Goal: Information Seeking & Learning: Learn about a topic

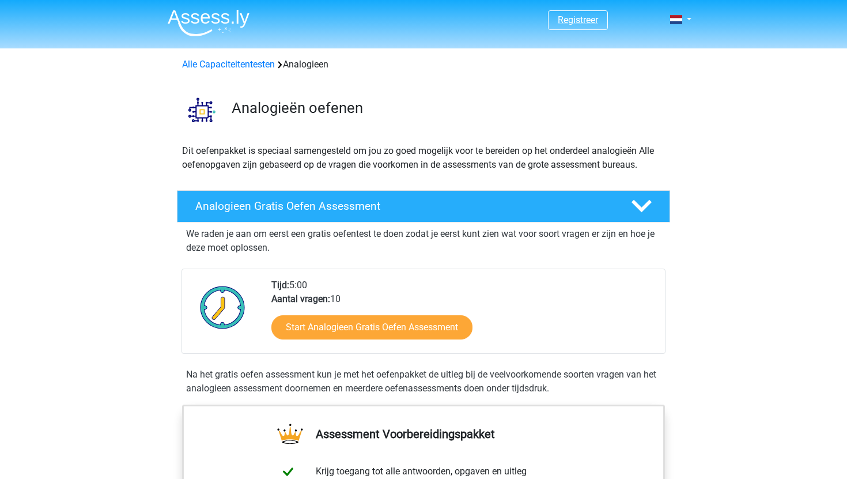
click at [583, 18] on link "Registreer" at bounding box center [578, 19] width 40 height 11
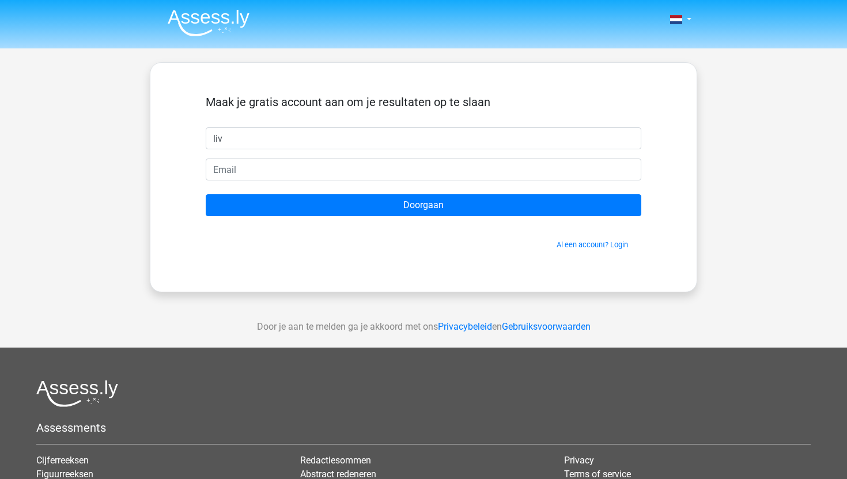
type input "liv"
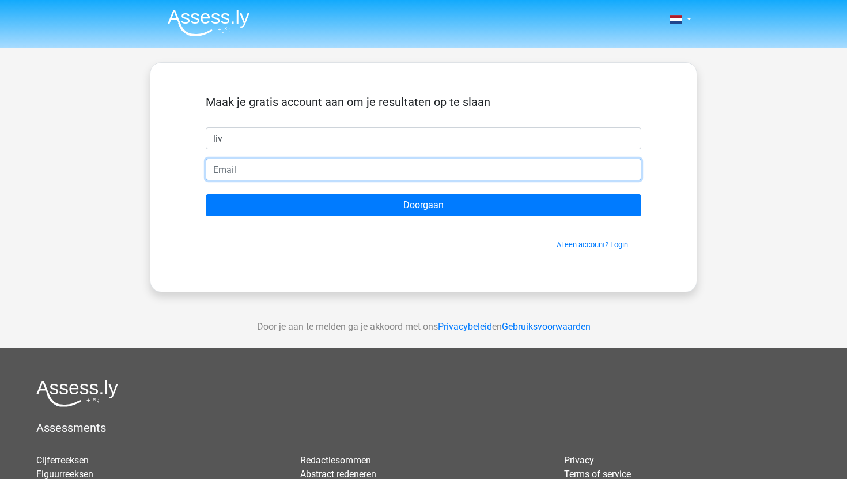
click at [461, 163] on input "email" at bounding box center [424, 170] width 436 height 22
type input "livanndijkstra@hotmail.com"
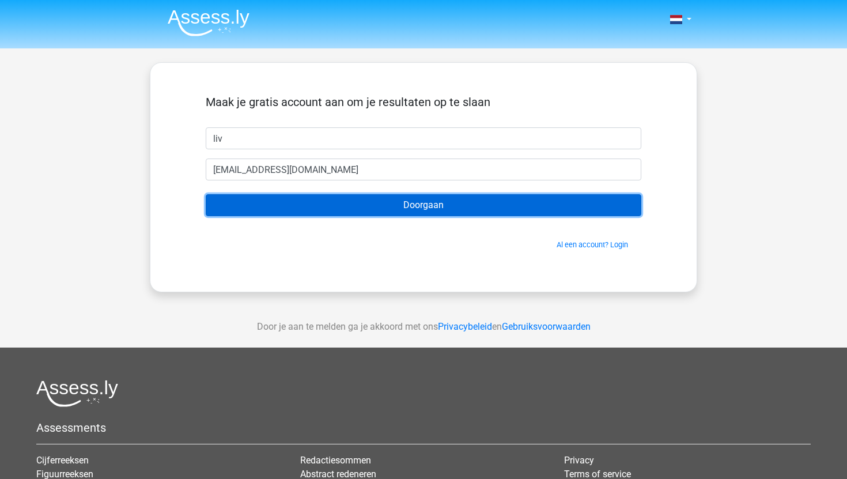
click at [354, 203] on input "Doorgaan" at bounding box center [424, 205] width 436 height 22
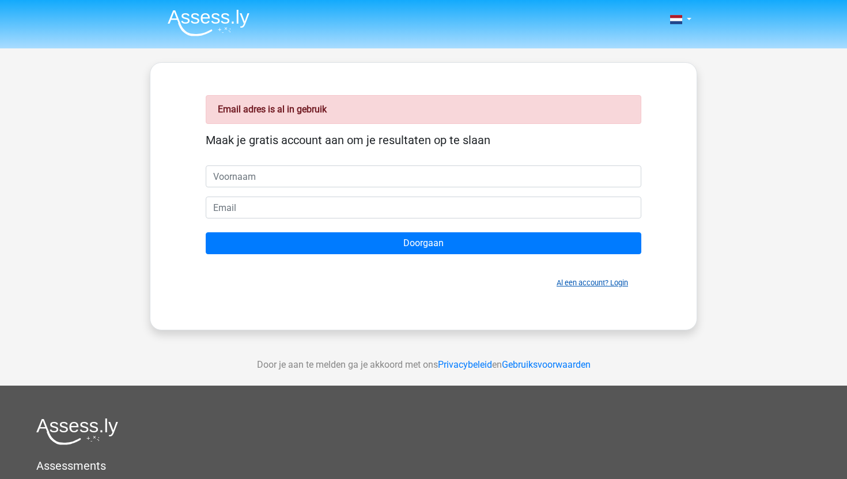
click at [600, 285] on link "Al een account? Login" at bounding box center [592, 282] width 71 height 9
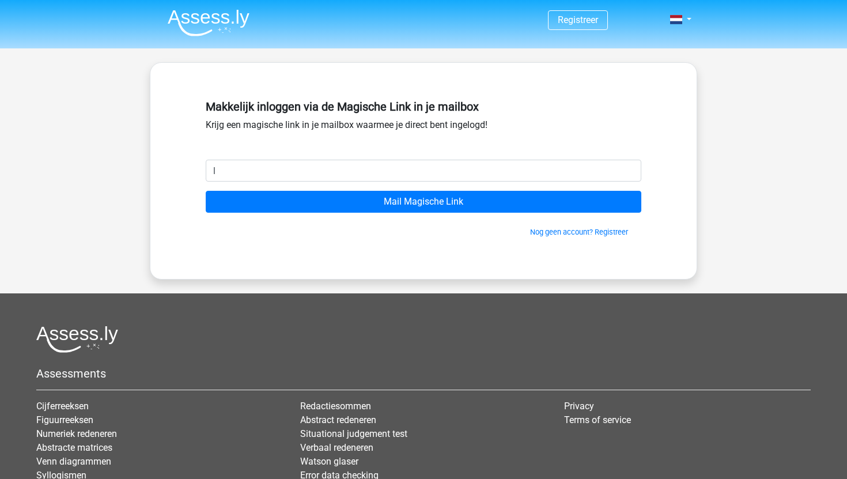
type input "livanndijkstra@hotmail.com"
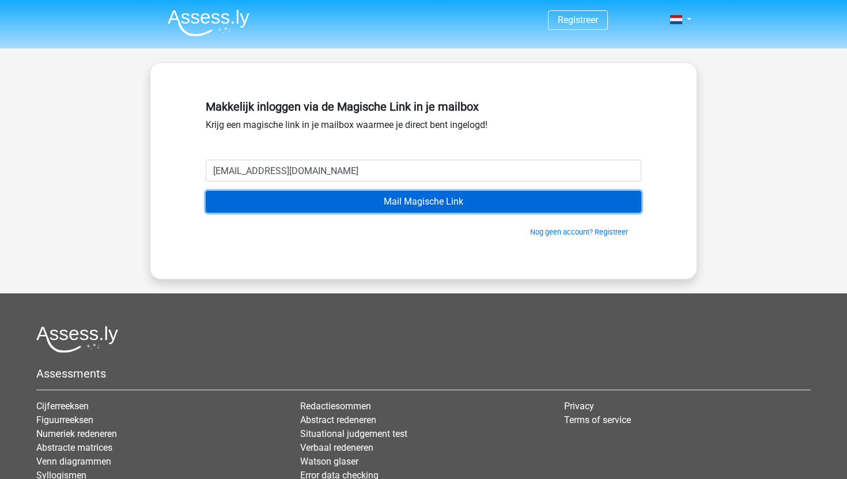
click at [357, 205] on input "Mail Magische Link" at bounding box center [424, 202] width 436 height 22
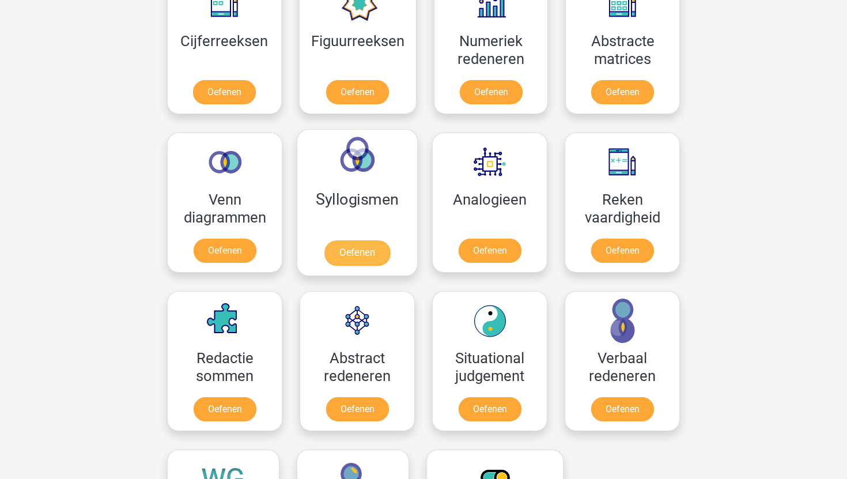
scroll to position [652, 0]
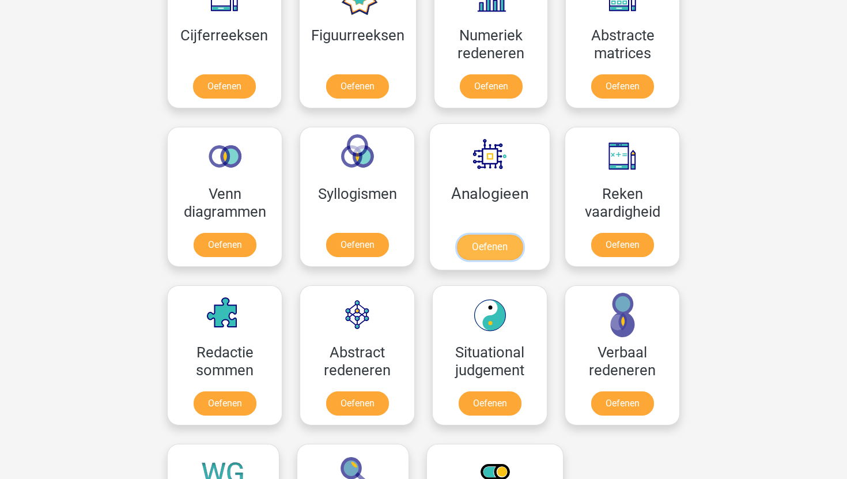
click at [487, 255] on link "Oefenen" at bounding box center [490, 247] width 66 height 25
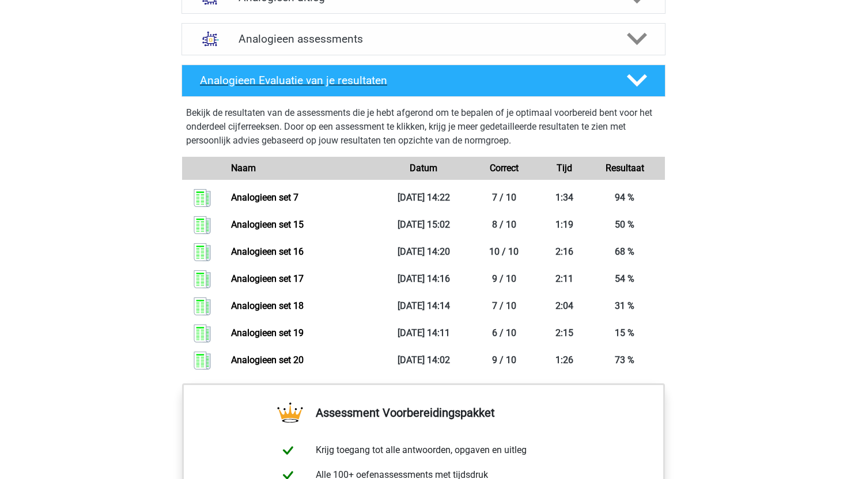
scroll to position [714, 0]
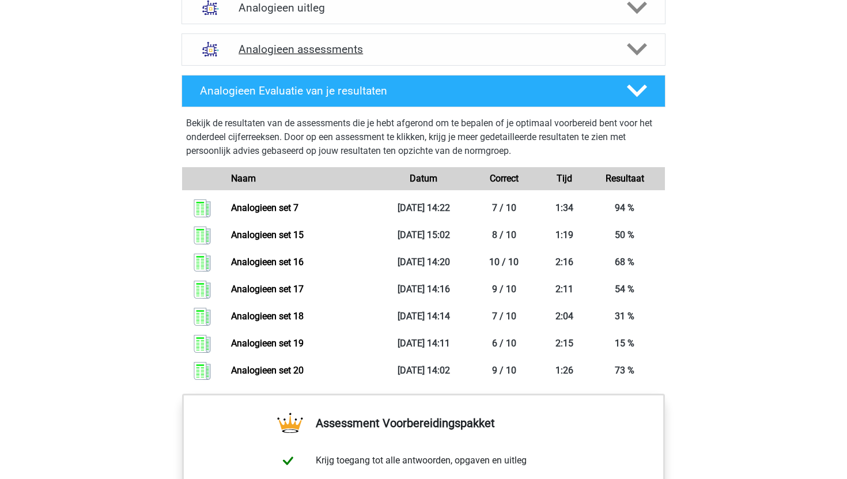
click at [417, 45] on h4 "Analogieen assessments" at bounding box center [424, 49] width 370 height 13
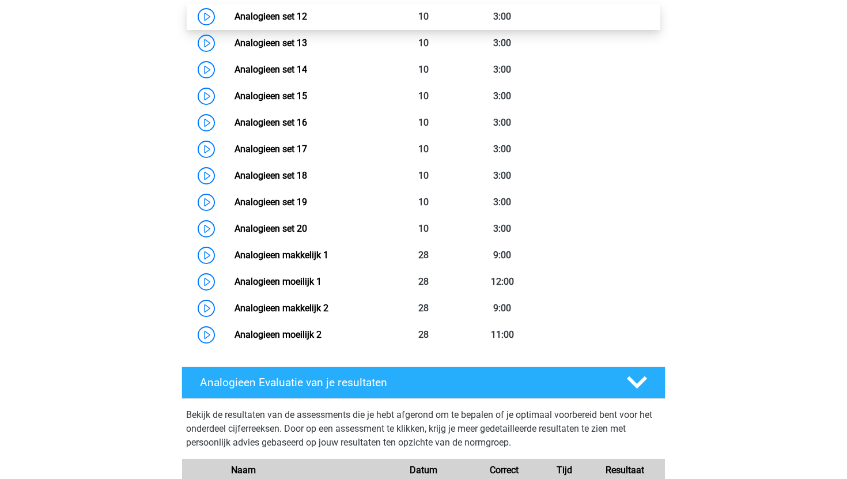
scroll to position [1135, 0]
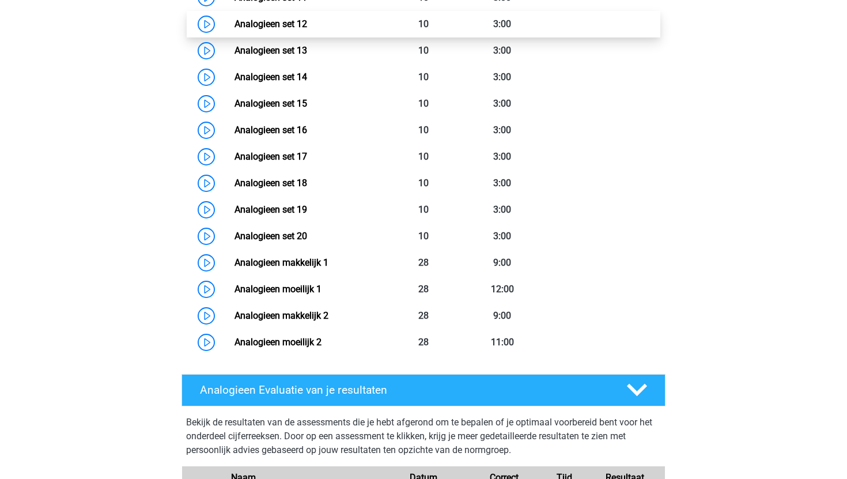
click at [307, 27] on link "Analogieen set 12" at bounding box center [271, 23] width 73 height 11
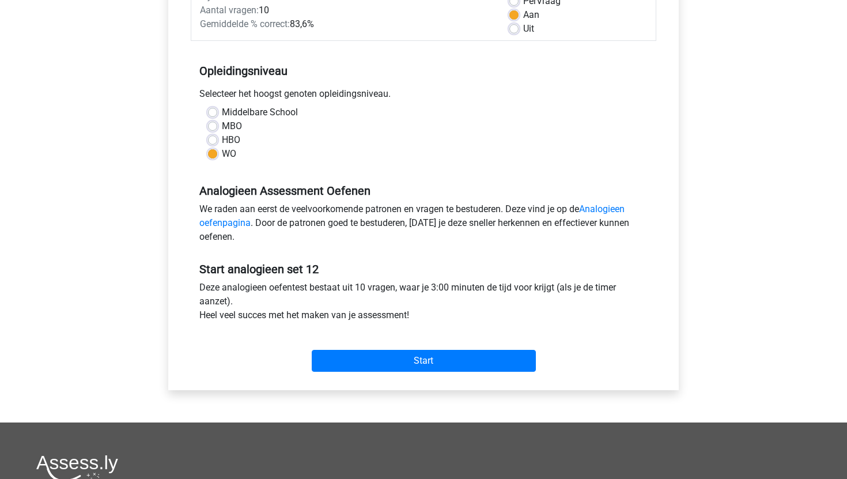
scroll to position [217, 0]
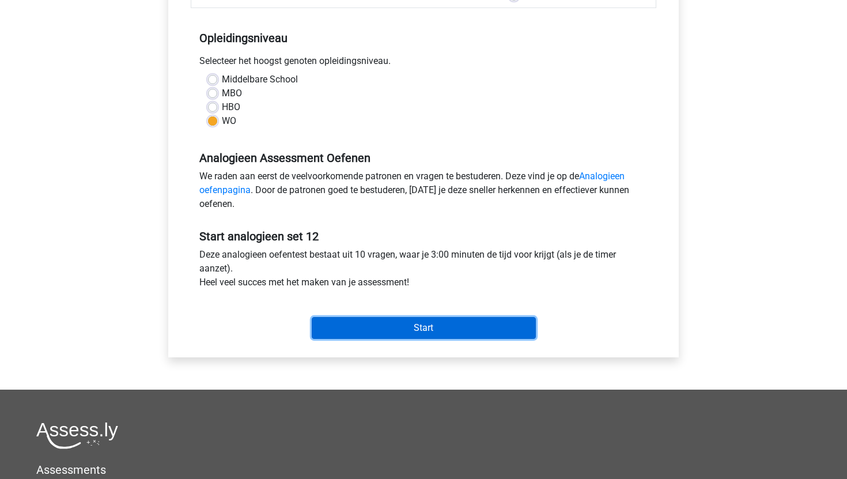
click at [421, 324] on input "Start" at bounding box center [424, 328] width 224 height 22
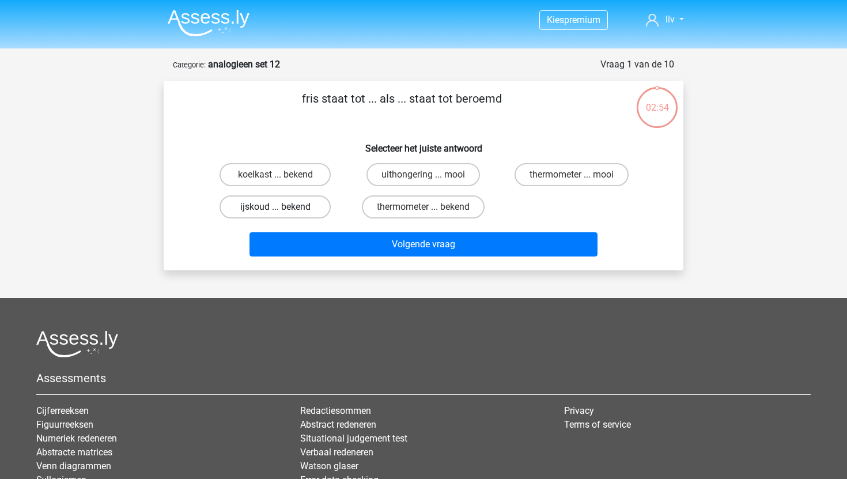
click at [282, 206] on label "ijskoud ... bekend" at bounding box center [275, 206] width 111 height 23
click at [282, 207] on input "ijskoud ... bekend" at bounding box center [279, 210] width 7 height 7
radio input "true"
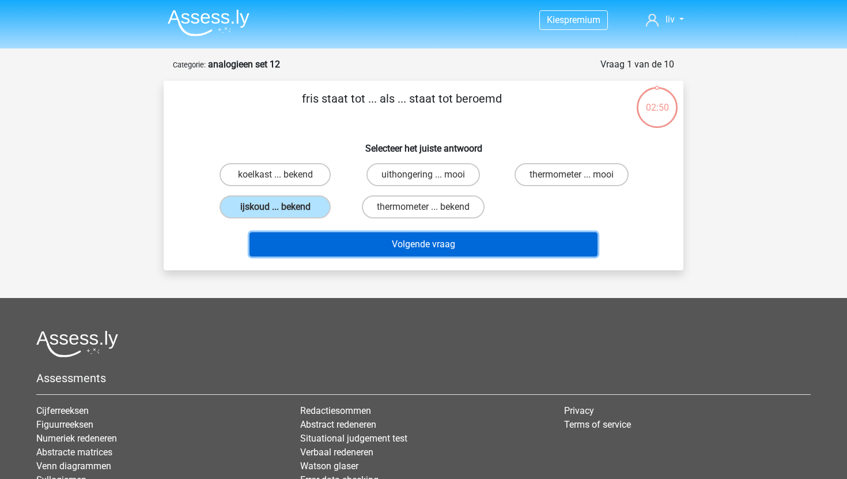
click at [444, 236] on button "Volgende vraag" at bounding box center [424, 244] width 349 height 24
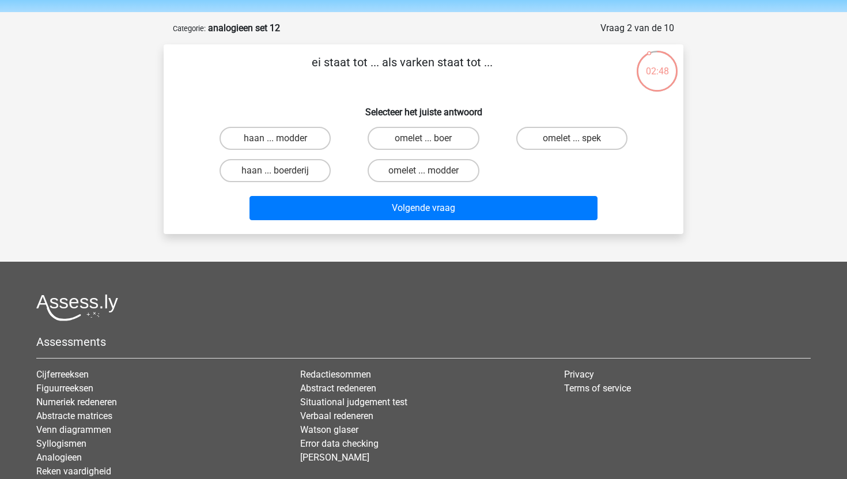
scroll to position [32, 0]
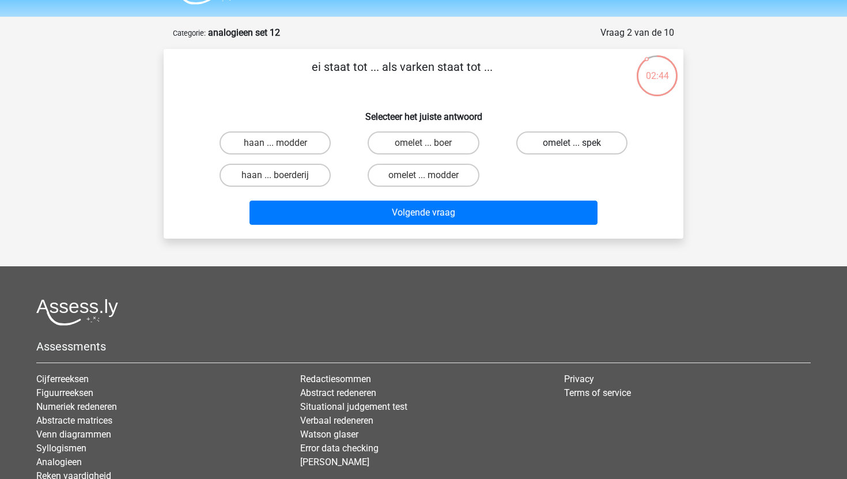
click at [589, 142] on label "omelet ... spek" at bounding box center [571, 142] width 111 height 23
click at [579, 143] on input "omelet ... spek" at bounding box center [575, 146] width 7 height 7
radio input "true"
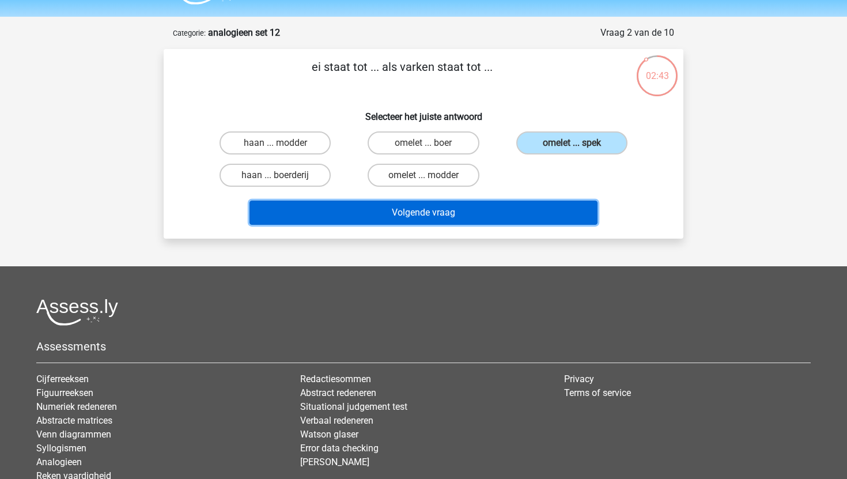
click at [462, 214] on button "Volgende vraag" at bounding box center [424, 213] width 349 height 24
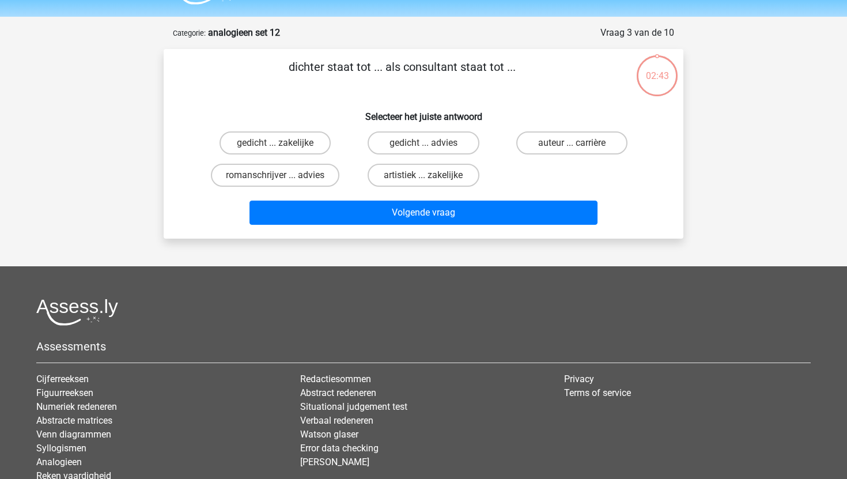
scroll to position [58, 0]
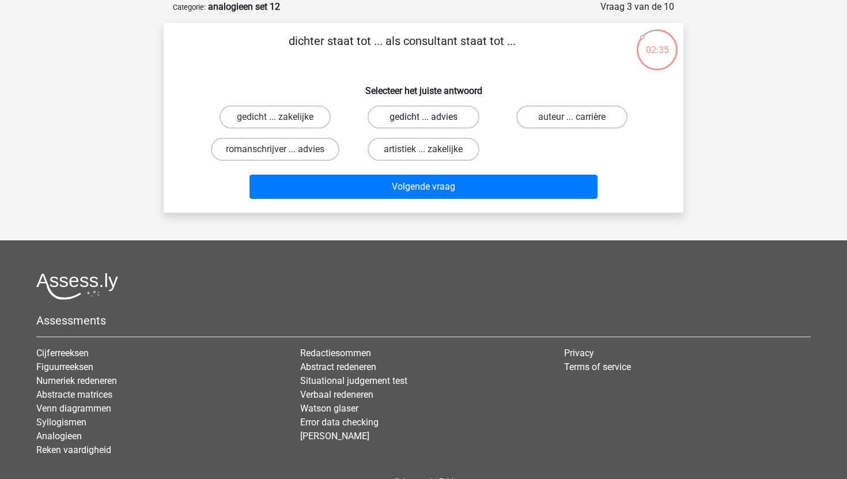
click at [436, 119] on label "gedicht ... advies" at bounding box center [423, 116] width 111 height 23
click at [431, 119] on input "gedicht ... advies" at bounding box center [427, 120] width 7 height 7
radio input "true"
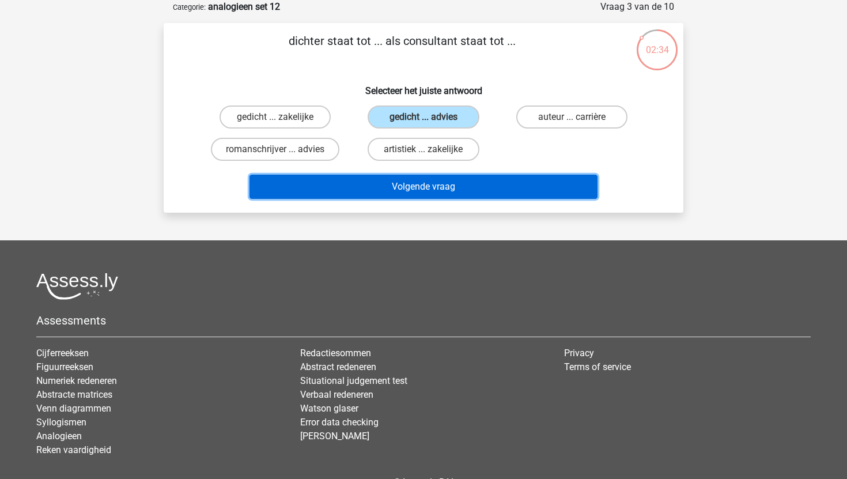
click at [433, 190] on button "Volgende vraag" at bounding box center [424, 187] width 349 height 24
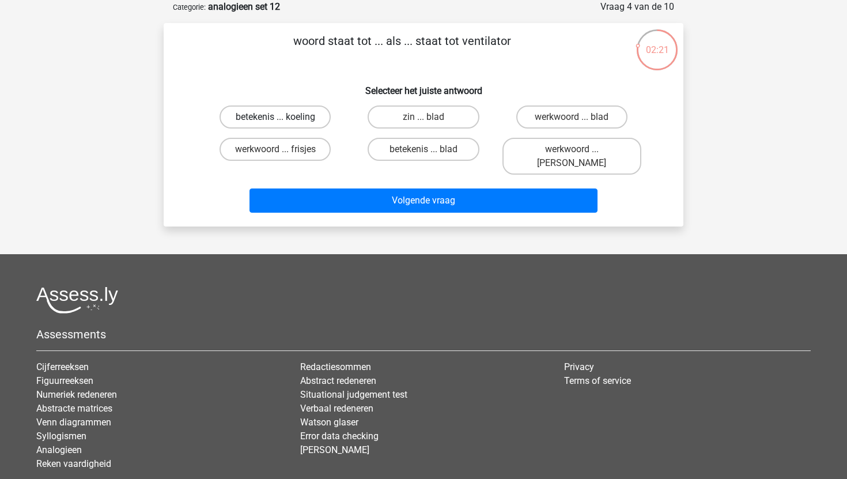
click at [277, 116] on label "betekenis ... koeling" at bounding box center [275, 116] width 111 height 23
click at [277, 117] on input "betekenis ... koeling" at bounding box center [279, 120] width 7 height 7
radio input "true"
click at [421, 112] on label "zin ... blad" at bounding box center [423, 116] width 111 height 23
click at [424, 117] on input "zin ... blad" at bounding box center [427, 120] width 7 height 7
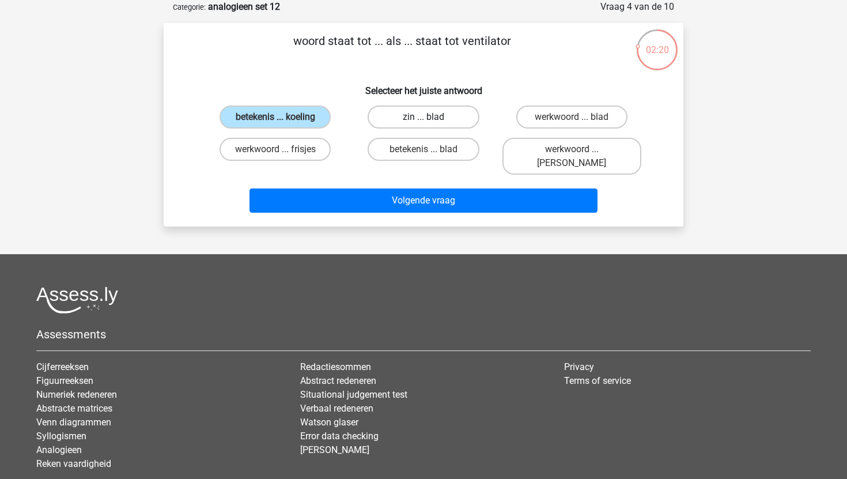
radio input "true"
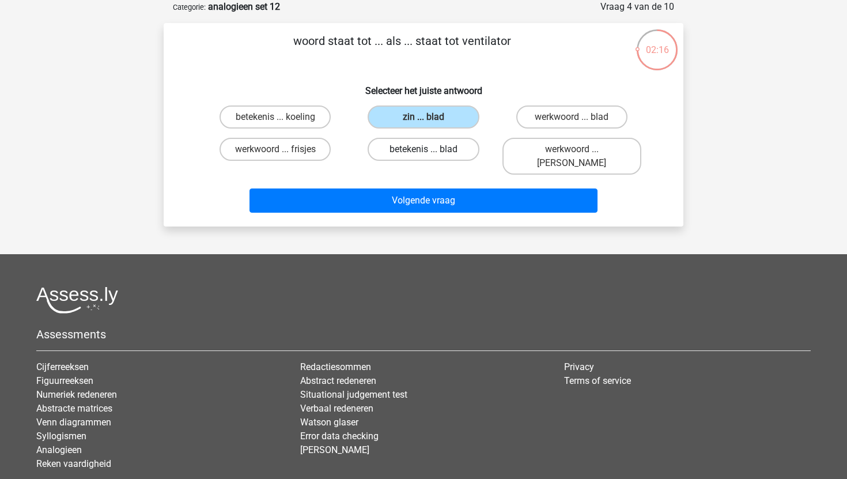
click at [454, 148] on label "betekenis ... blad" at bounding box center [423, 149] width 111 height 23
click at [431, 149] on input "betekenis ... blad" at bounding box center [427, 152] width 7 height 7
radio input "true"
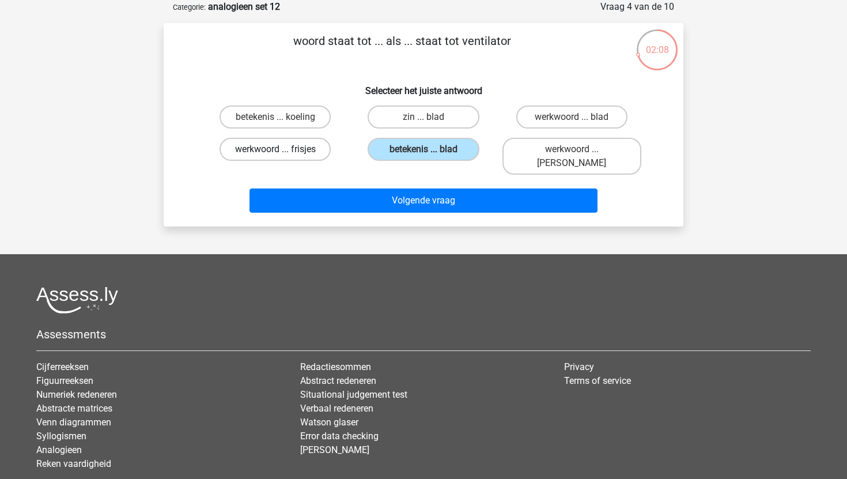
click at [255, 144] on label "werkwoord ... frisjes" at bounding box center [275, 149] width 111 height 23
click at [276, 149] on input "werkwoord ... frisjes" at bounding box center [279, 152] width 7 height 7
radio input "true"
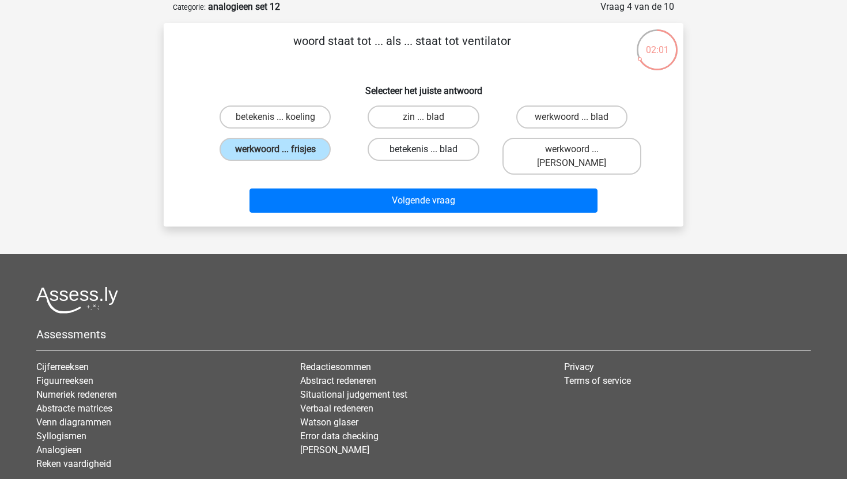
click at [404, 152] on label "betekenis ... blad" at bounding box center [423, 149] width 111 height 23
click at [424, 152] on input "betekenis ... blad" at bounding box center [427, 152] width 7 height 7
radio input "true"
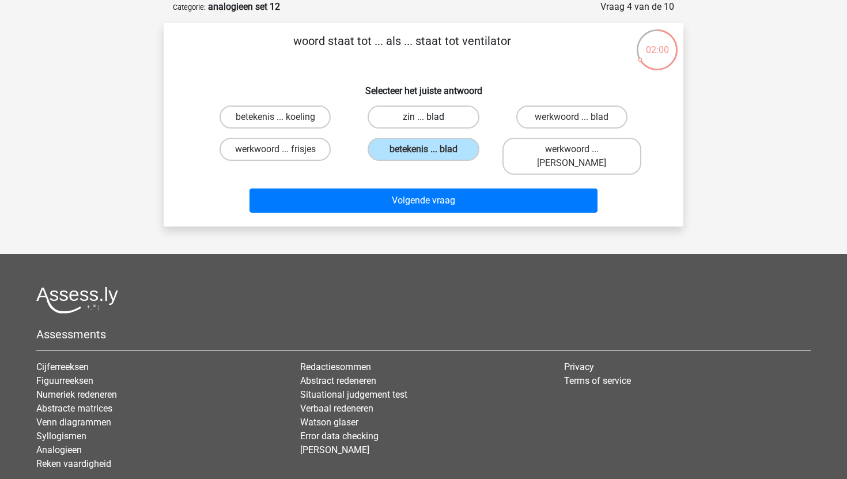
click at [418, 118] on label "zin ... blad" at bounding box center [423, 116] width 111 height 23
click at [424, 118] on input "zin ... blad" at bounding box center [427, 120] width 7 height 7
radio input "true"
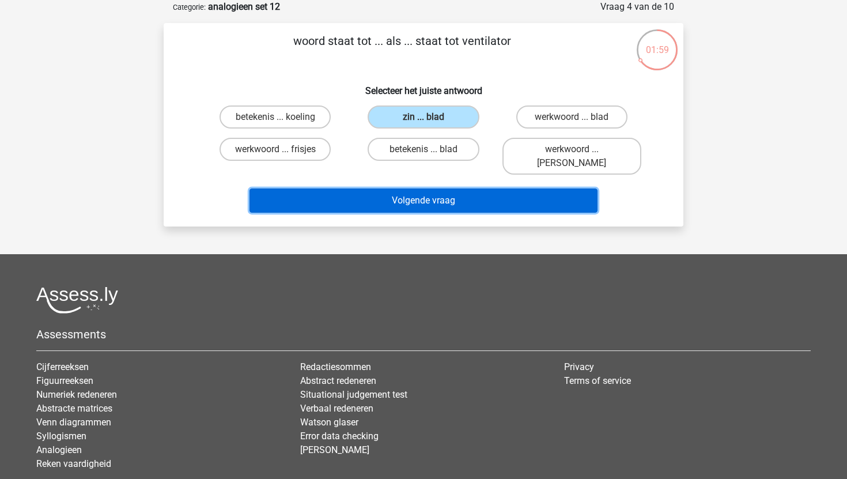
click at [411, 188] on button "Volgende vraag" at bounding box center [424, 200] width 349 height 24
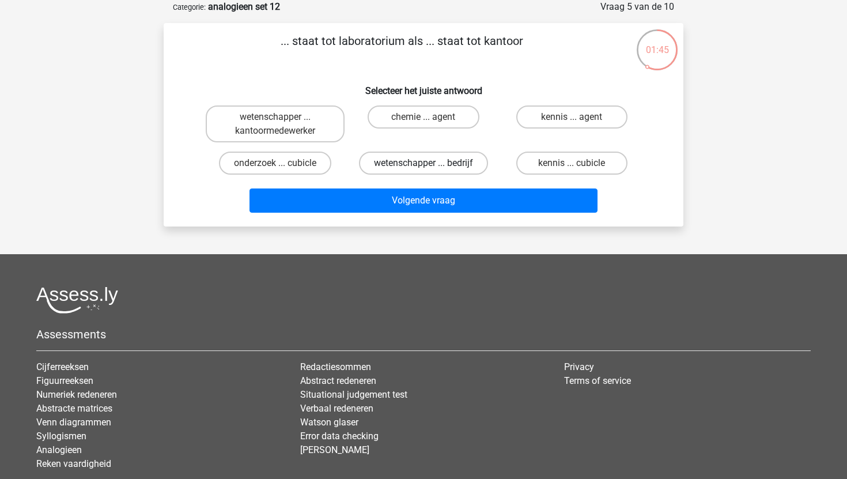
click at [440, 161] on label "wetenschapper ... bedrijf" at bounding box center [423, 163] width 129 height 23
click at [431, 163] on input "wetenschapper ... bedrijf" at bounding box center [427, 166] width 7 height 7
radio input "true"
click at [395, 223] on div "... staat tot laboratorium als ... staat tot kantoor Selecteer het juiste antwo…" at bounding box center [424, 124] width 520 height 203
click at [393, 218] on div "... staat tot laboratorium als ... staat tot kantoor Selecteer het juiste antwo…" at bounding box center [424, 124] width 520 height 203
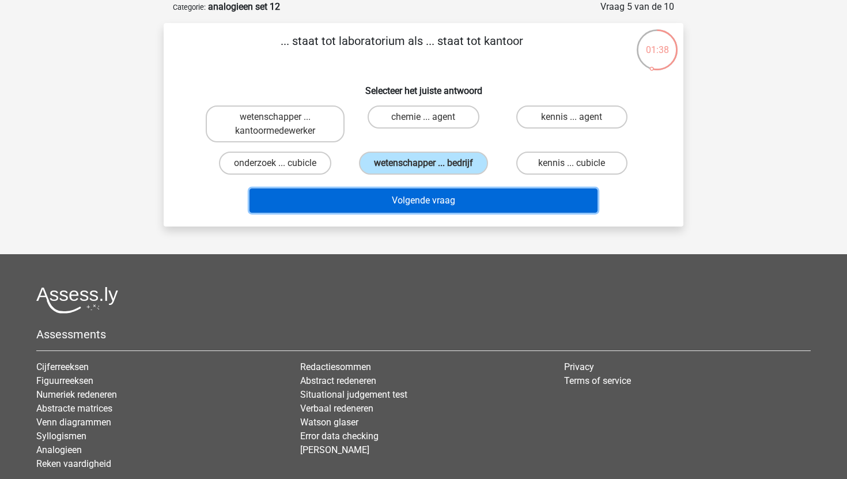
click at [391, 201] on button "Volgende vraag" at bounding box center [424, 200] width 349 height 24
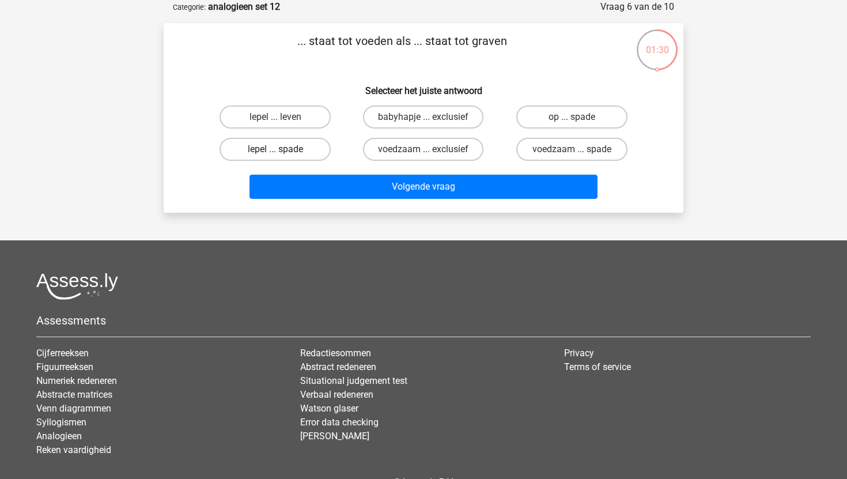
click at [299, 149] on label "lepel ... spade" at bounding box center [275, 149] width 111 height 23
click at [283, 149] on input "lepel ... spade" at bounding box center [279, 152] width 7 height 7
radio input "true"
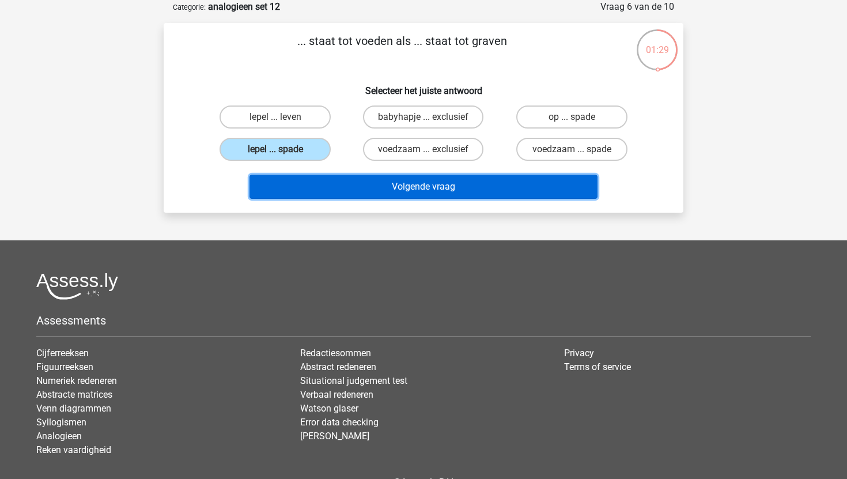
click at [325, 186] on button "Volgende vraag" at bounding box center [424, 187] width 349 height 24
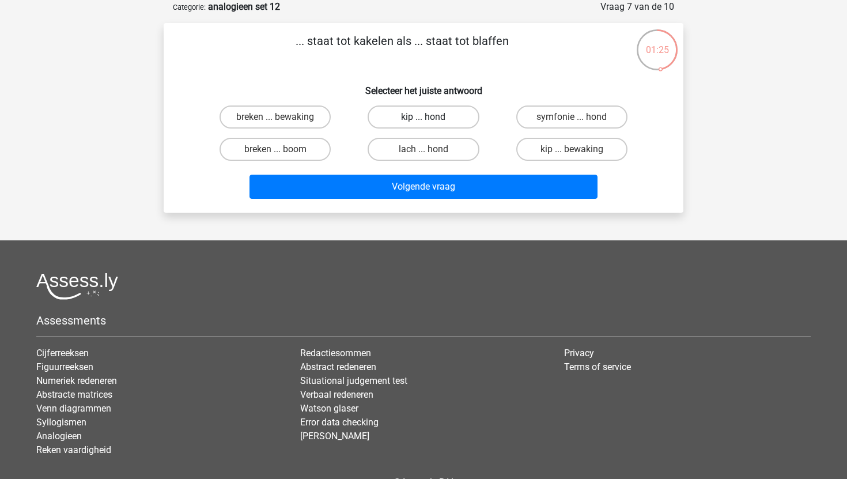
click at [416, 118] on label "kip ... hond" at bounding box center [423, 116] width 111 height 23
click at [424, 118] on input "kip ... hond" at bounding box center [427, 120] width 7 height 7
radio input "true"
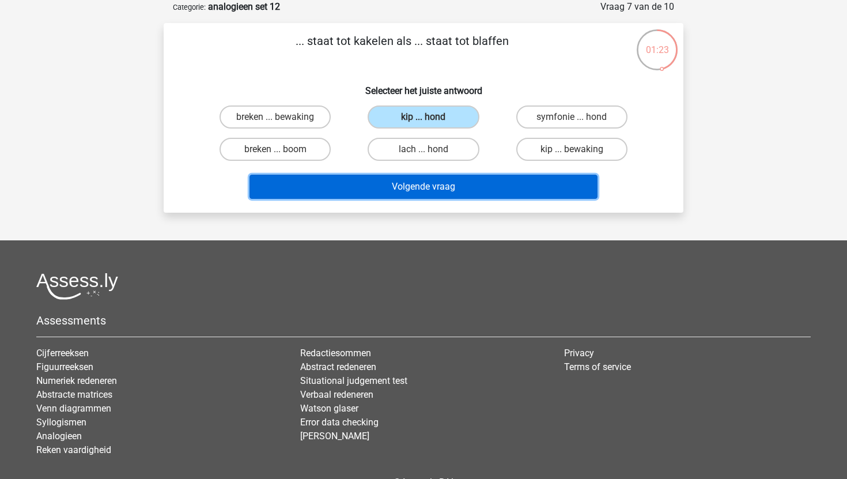
click at [452, 197] on button "Volgende vraag" at bounding box center [424, 187] width 349 height 24
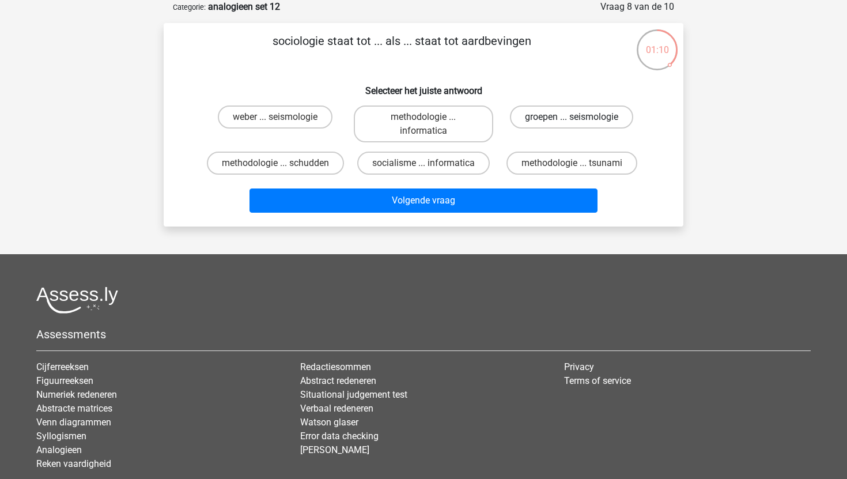
click at [552, 120] on label "groepen ... seismologie" at bounding box center [571, 116] width 123 height 23
click at [572, 120] on input "groepen ... seismologie" at bounding box center [575, 120] width 7 height 7
radio input "true"
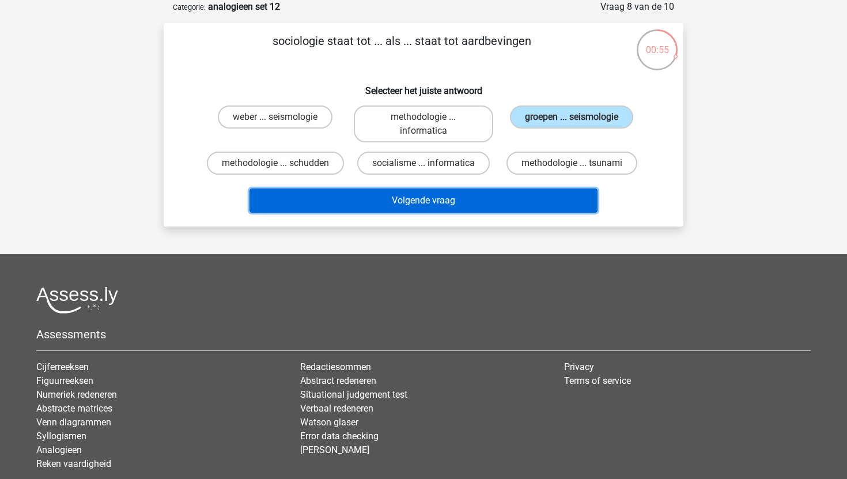
click at [495, 192] on button "Volgende vraag" at bounding box center [424, 200] width 349 height 24
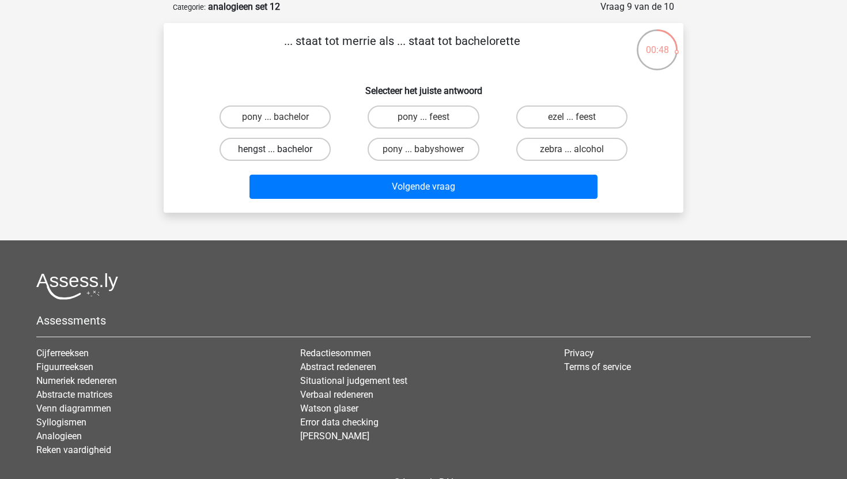
click at [288, 153] on label "hengst ... bachelor" at bounding box center [275, 149] width 111 height 23
click at [283, 153] on input "hengst ... bachelor" at bounding box center [279, 152] width 7 height 7
radio input "true"
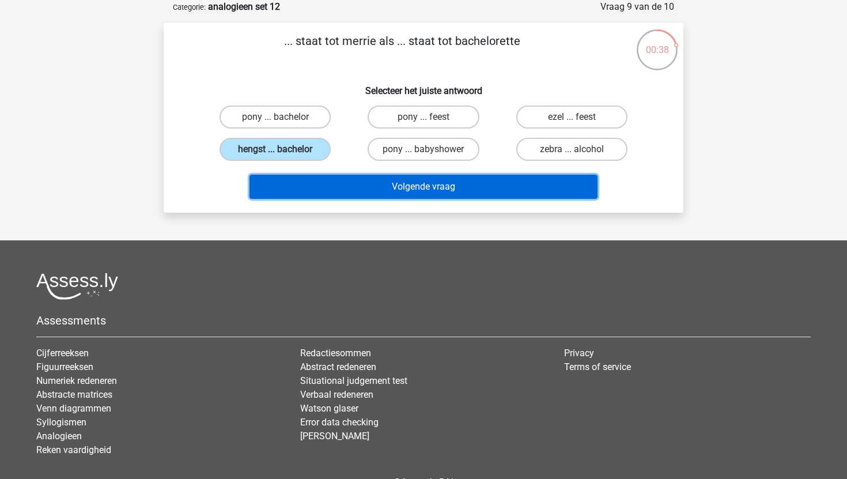
click at [466, 186] on button "Volgende vraag" at bounding box center [424, 187] width 349 height 24
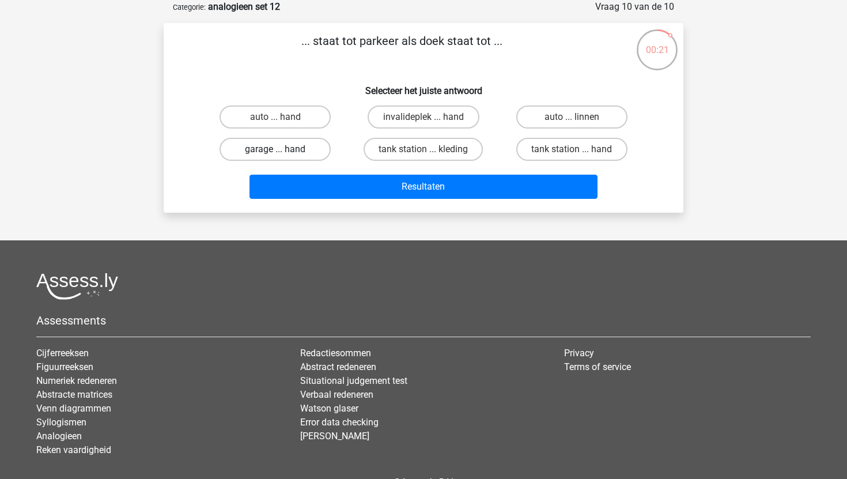
click at [313, 146] on label "garage ... hand" at bounding box center [275, 149] width 111 height 23
click at [283, 149] on input "garage ... hand" at bounding box center [279, 152] width 7 height 7
radio input "true"
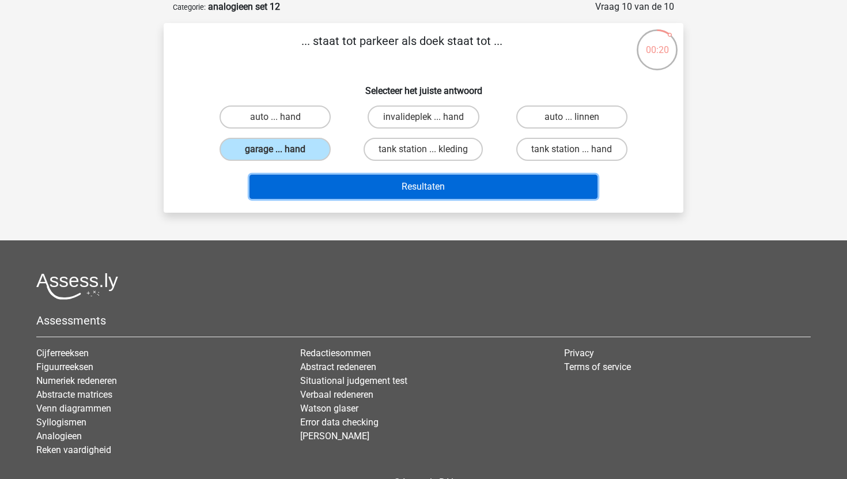
click at [366, 181] on button "Resultaten" at bounding box center [424, 187] width 349 height 24
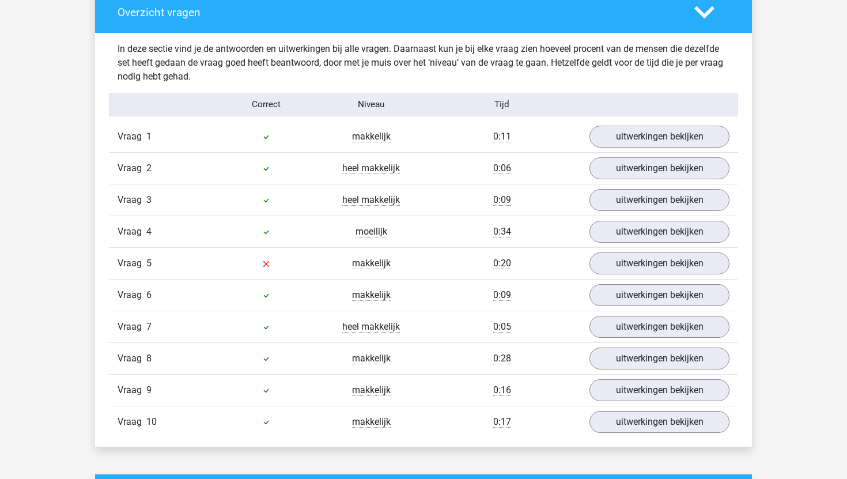
scroll to position [945, 0]
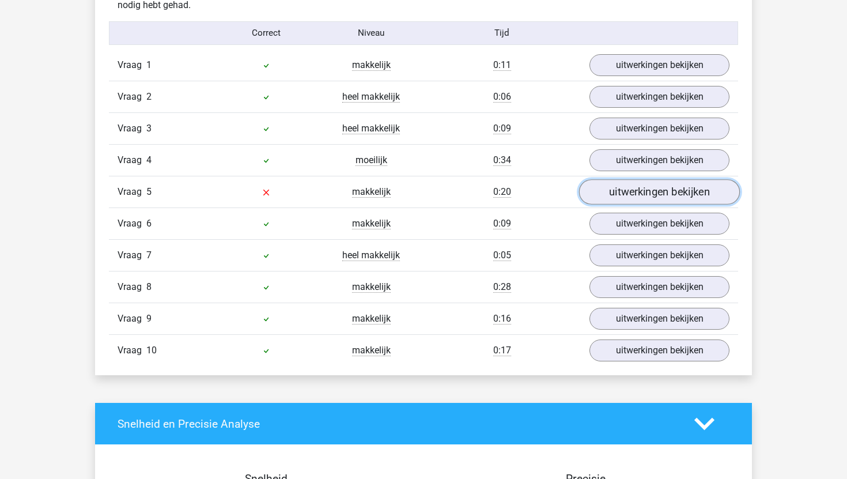
click at [638, 190] on link "uitwerkingen bekijken" at bounding box center [659, 191] width 161 height 25
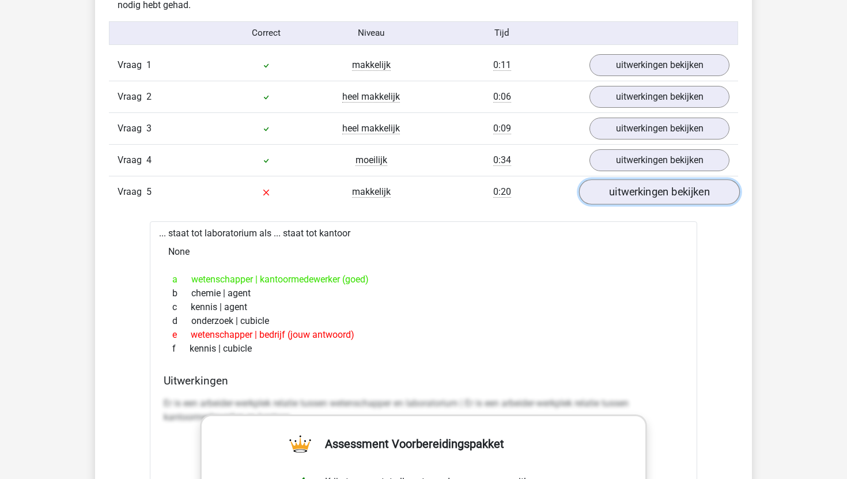
click at [638, 193] on link "uitwerkingen bekijken" at bounding box center [659, 191] width 161 height 25
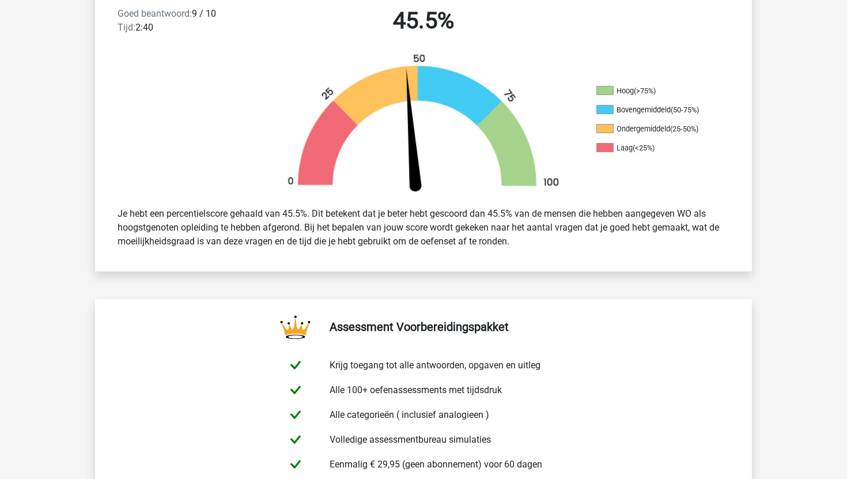
scroll to position [0, 0]
